Goal: Task Accomplishment & Management: Complete application form

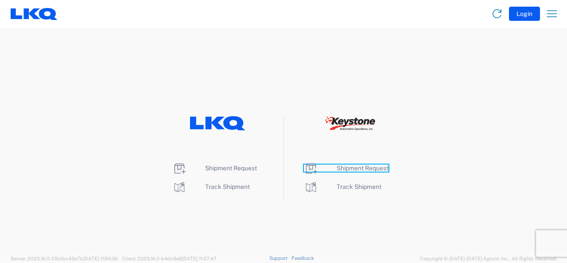
click at [359, 168] on span "Shipment Request" at bounding box center [363, 167] width 52 height 7
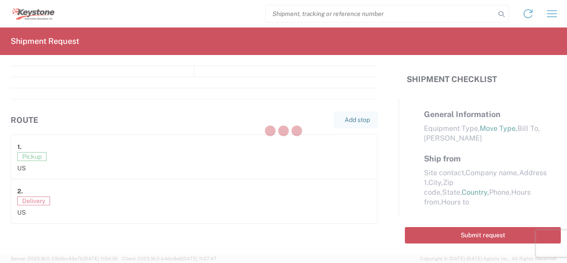
select select "FULL"
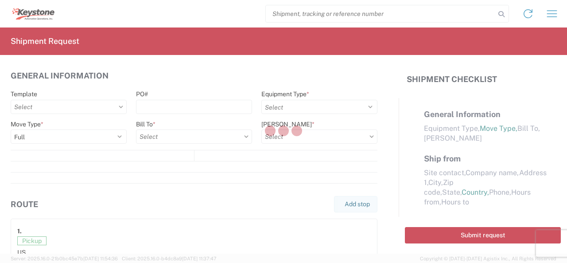
select select "LBS"
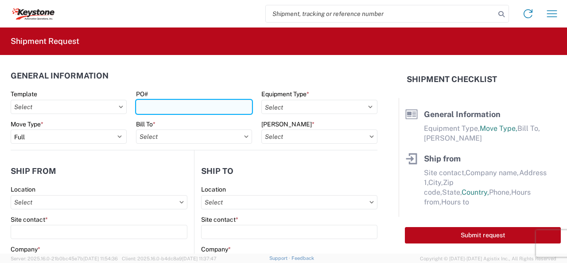
click at [150, 108] on input "PO#" at bounding box center [194, 107] width 116 height 14
type input "2079725"
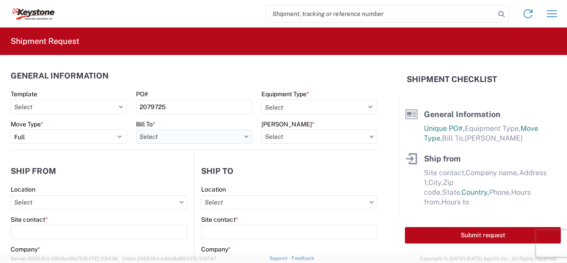
click at [213, 137] on input "Bill To *" at bounding box center [194, 136] width 116 height 14
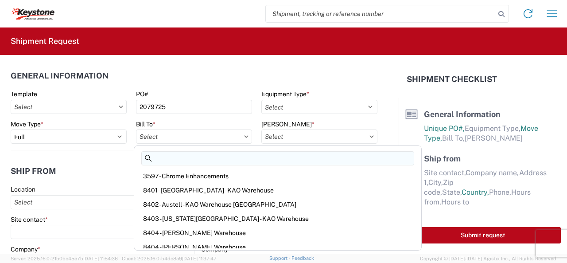
click at [210, 157] on input at bounding box center [277, 158] width 273 height 14
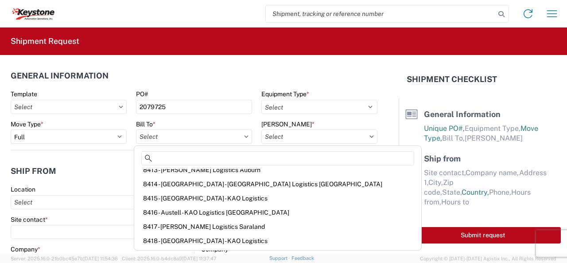
scroll to position [177, 0]
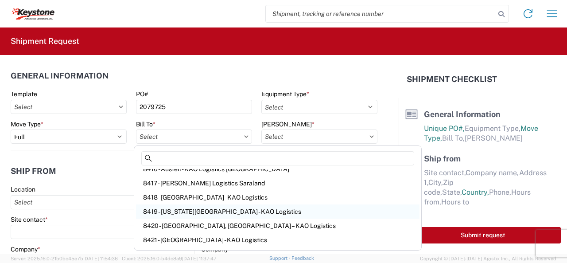
click at [174, 210] on div "8419 - Kansas City - KAO Logistics" at bounding box center [278, 211] width 284 height 14
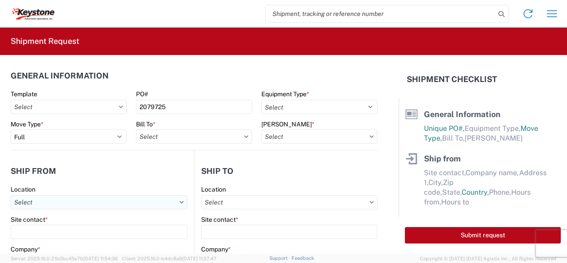
type input "8419 - Kansas City - KAO Logistics"
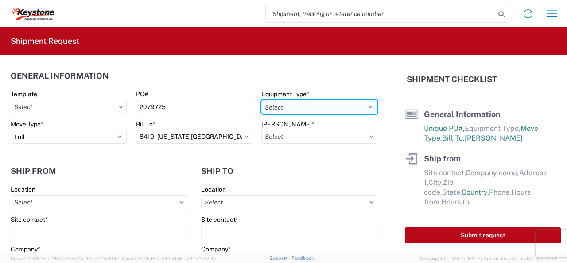
click at [364, 107] on select "Select 53’ Dry Van Flatbed Dropdeck (van) Lowboy (flatbed) Rail" at bounding box center [319, 107] width 116 height 14
select select "STDV"
click at [261, 100] on select "Select 53’ Dry Van Flatbed Dropdeck (van) Lowboy (flatbed) Rail" at bounding box center [319, 107] width 116 height 14
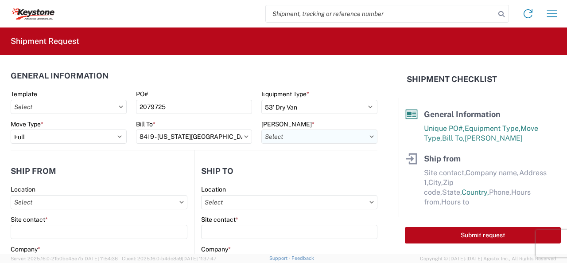
click at [327, 140] on input "Bill Code *" at bounding box center [319, 136] width 116 height 14
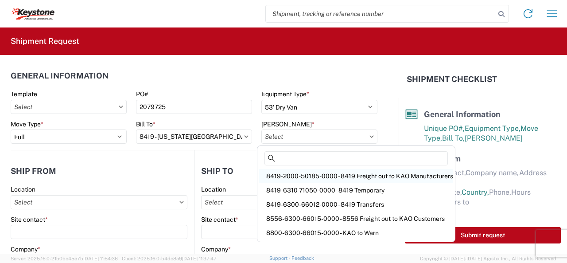
click at [319, 176] on div "8419-2000-50185-0000 - 8419 Freight out to KAO Manufacturers" at bounding box center [356, 176] width 194 height 14
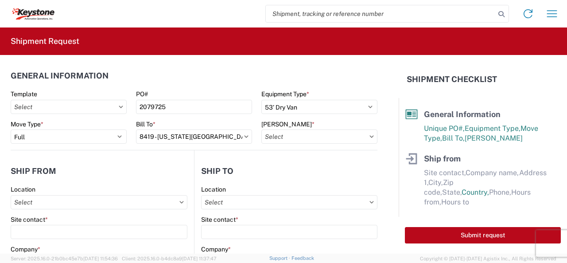
type input "8419-2000-50185-0000 - 8419 Freight out to KAO Manufacturers"
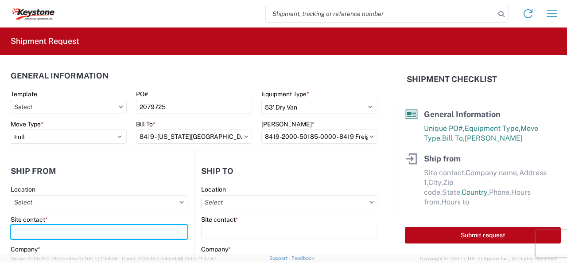
click at [76, 227] on input "Site contact *" at bounding box center [99, 232] width 177 height 14
type input "Earl Cleveland"
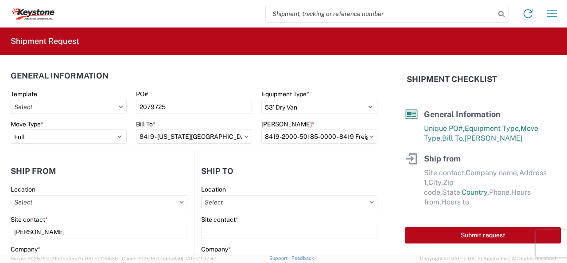
type input "KAO"
type input "90 Shawnee Ave."
type input "Kansas City"
type input "66105"
select select "KS"
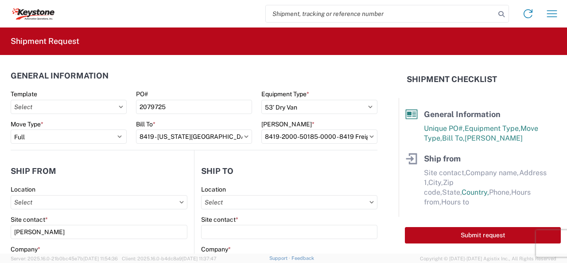
type input "exclevelandjr@lkqcorp.com"
type input "9132139687"
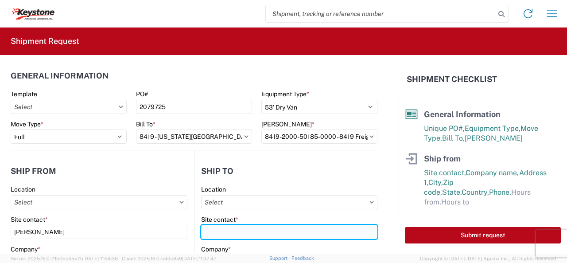
click at [211, 228] on input "Site contact *" at bounding box center [289, 232] width 176 height 14
type input "Derek"
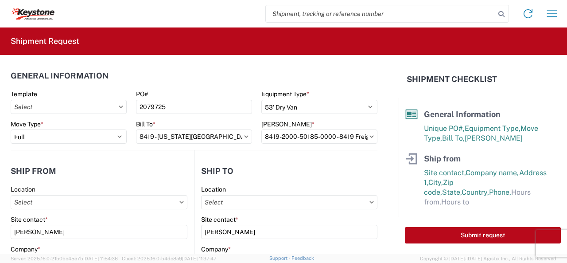
type input "KAO"
type input "1601 trade Port Dr"
type input "Hazelwood"
type input "63042"
select select "MO"
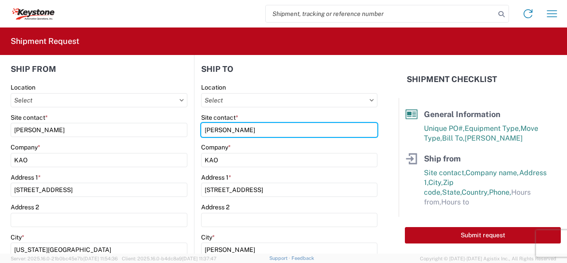
scroll to position [133, 0]
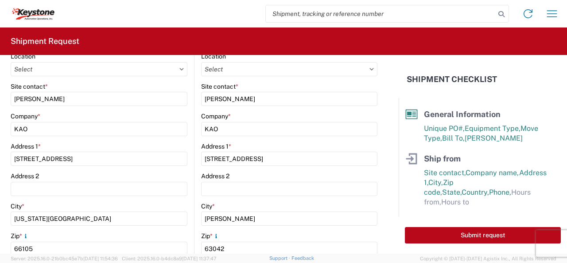
click at [195, 195] on main "Location Site contact * Derek Company * KAO Address 1 * 1601 trade Port Dr Addr…" at bounding box center [286, 227] width 183 height 350
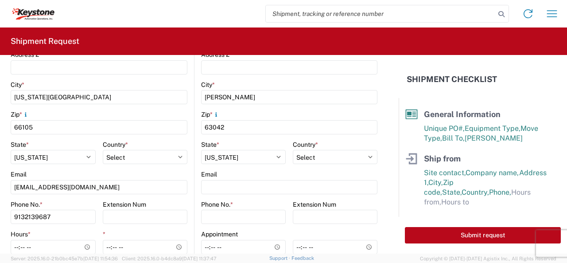
scroll to position [266, 0]
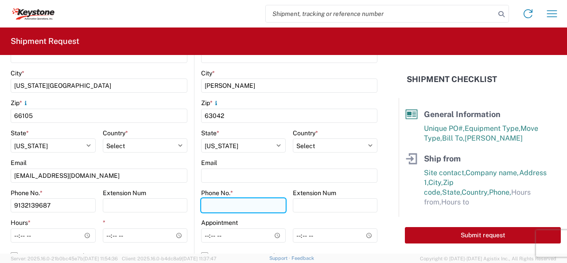
click at [205, 203] on input "Phone No. *" at bounding box center [243, 205] width 85 height 14
type input "314-378-3912"
click at [189, 166] on main "Location Site contact * Earl Cleveland Company * KAO Address 1 * 90 Shawnee Ave…" at bounding box center [102, 94] width 183 height 350
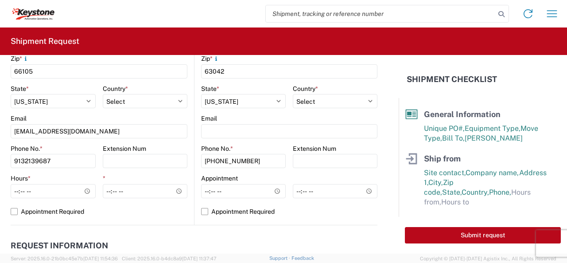
scroll to position [355, 0]
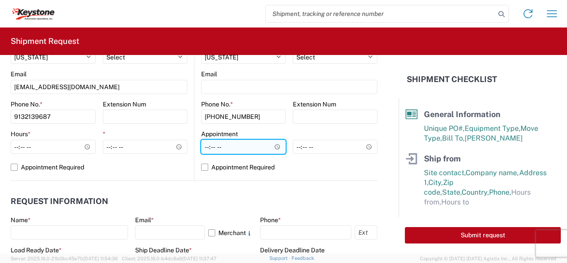
click at [273, 147] on input "Hours *" at bounding box center [243, 147] width 85 height 14
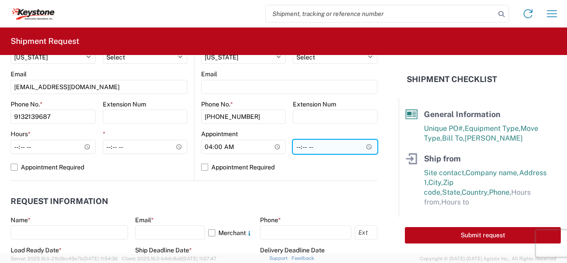
type input "04:00"
click at [362, 145] on input "*" at bounding box center [335, 147] width 85 height 14
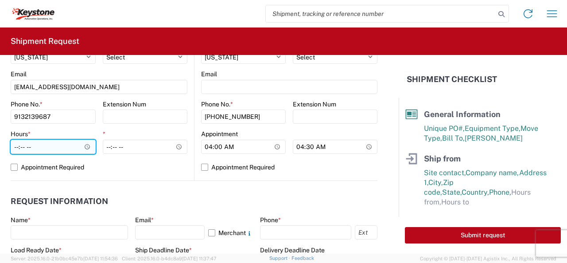
type input "04:30"
click at [83, 145] on input "Hours *" at bounding box center [53, 147] width 85 height 14
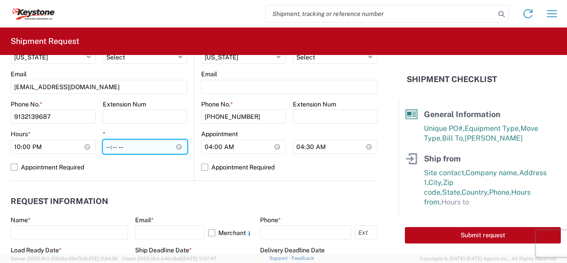
type input "22:00"
click at [176, 146] on input "*" at bounding box center [145, 147] width 85 height 14
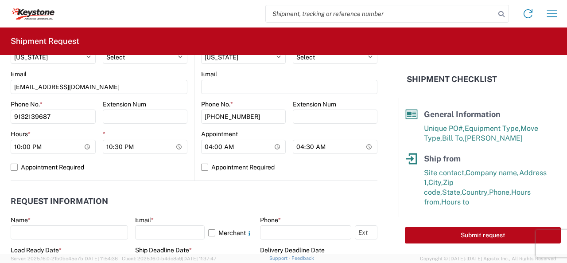
type input "22:30"
click at [195, 161] on main "Location Site contact * Derek Company * KAO Address 1 * 1601 trade Port Dr Addr…" at bounding box center [286, 6] width 183 height 350
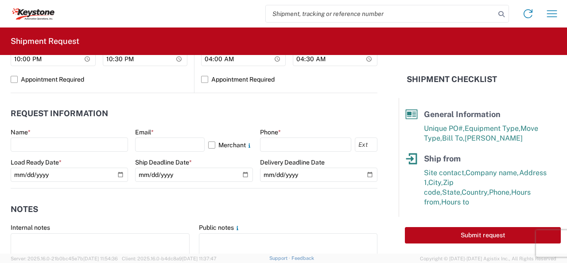
scroll to position [443, 0]
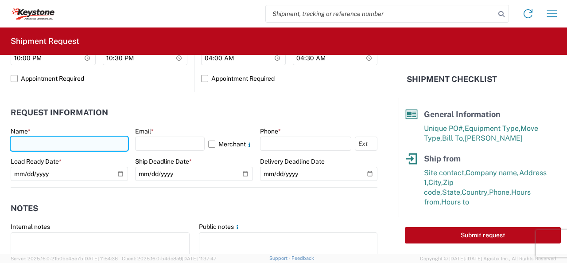
click at [26, 145] on input "text" at bounding box center [69, 143] width 117 height 14
type input "Earl Cleveland"
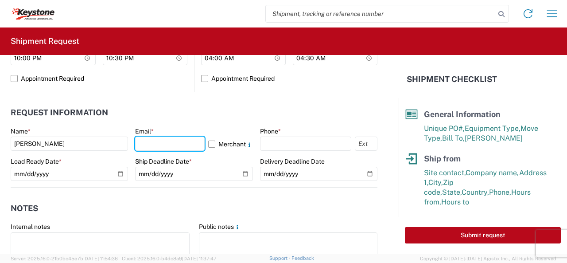
type input "exclevelandjr@lkqcorp.com"
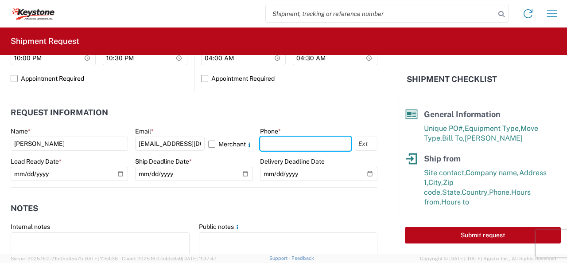
type input "9132139687"
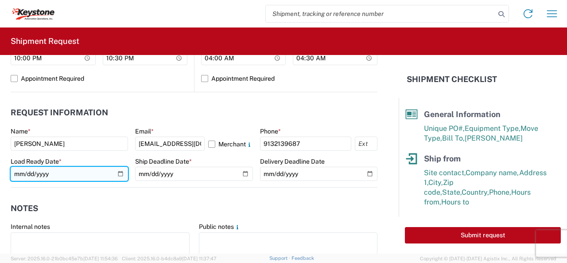
click at [117, 174] on input "date" at bounding box center [69, 174] width 117 height 14
type input "2025-08-17"
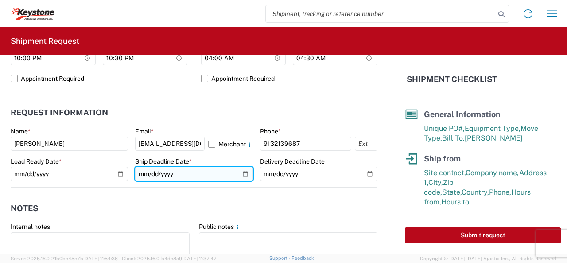
click at [241, 174] on input "date" at bounding box center [193, 174] width 117 height 14
type input "2025-08-17"
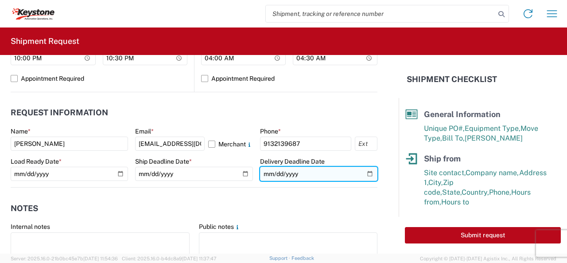
click at [363, 174] on input "date" at bounding box center [318, 174] width 117 height 14
type input "2025-08-18"
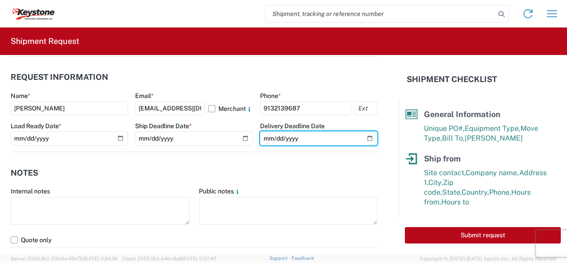
scroll to position [532, 0]
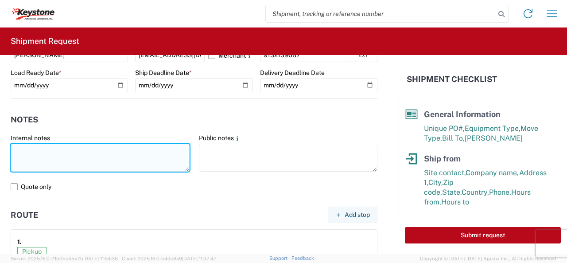
click at [18, 150] on textarea at bounding box center [100, 158] width 179 height 28
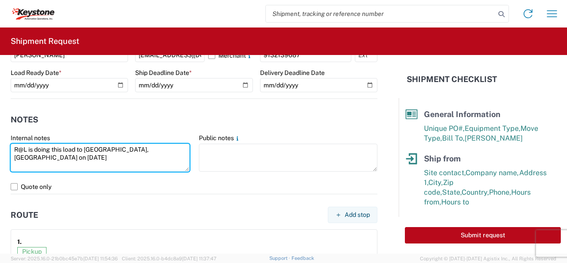
type textarea "R@L is doing this load to Bridgeton, MO on 8-17-25"
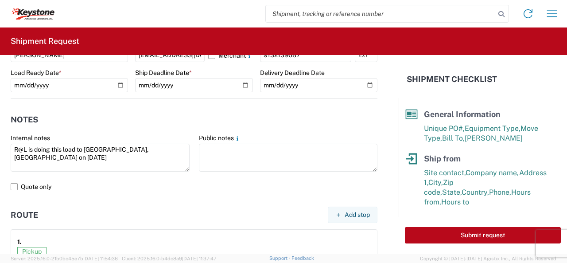
click at [194, 151] on agx-form-control-wrapper-v2 "Public notes" at bounding box center [288, 157] width 188 height 46
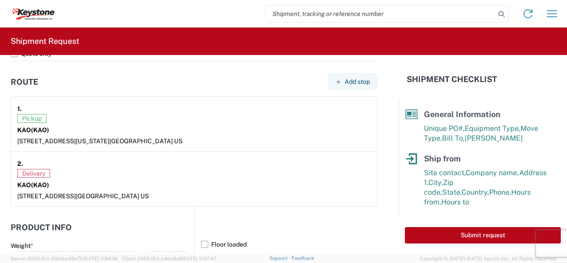
scroll to position [709, 0]
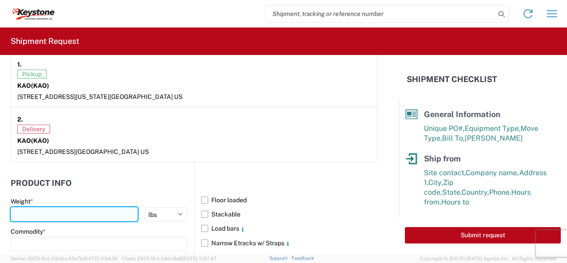
click at [46, 214] on input "number" at bounding box center [74, 214] width 127 height 14
type input "10000"
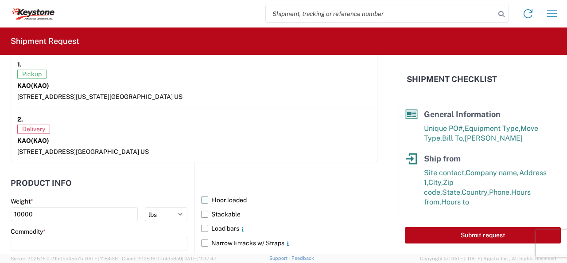
click at [202, 198] on label "Floor loaded" at bounding box center [289, 200] width 176 height 14
click at [0, 0] on input "Floor loaded" at bounding box center [0, 0] width 0 height 0
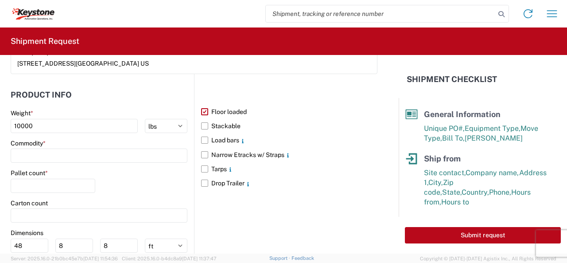
scroll to position [798, 0]
click at [21, 154] on input at bounding box center [99, 155] width 177 height 14
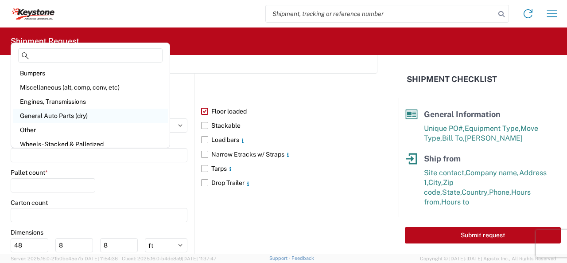
click at [55, 116] on div "General Auto Parts (dry)" at bounding box center [90, 116] width 155 height 14
type input "General Auto Parts (dry)"
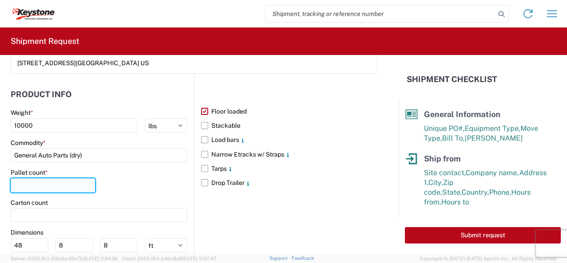
click at [31, 182] on input "number" at bounding box center [53, 185] width 85 height 14
type input "20"
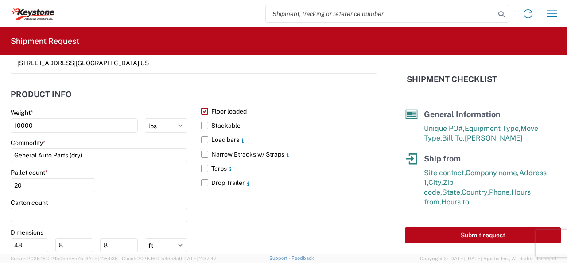
click at [195, 164] on main "Floor loaded Stackable Load bars Narrow Etracks w/ Straps Tarps Drop Trailer" at bounding box center [286, 147] width 183 height 86
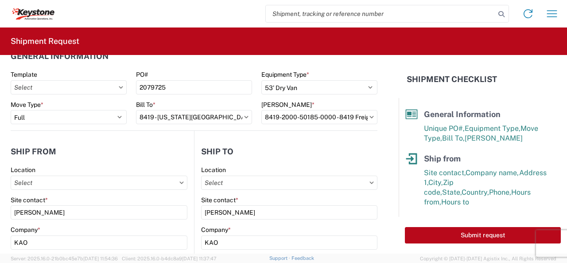
scroll to position [0, 0]
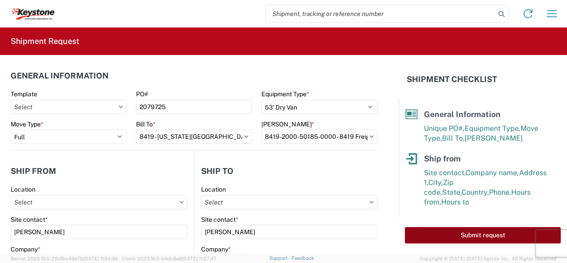
click at [487, 237] on button "Submit request" at bounding box center [483, 235] width 156 height 16
select select "KS"
select select "US"
